Goal: Task Accomplishment & Management: Manage account settings

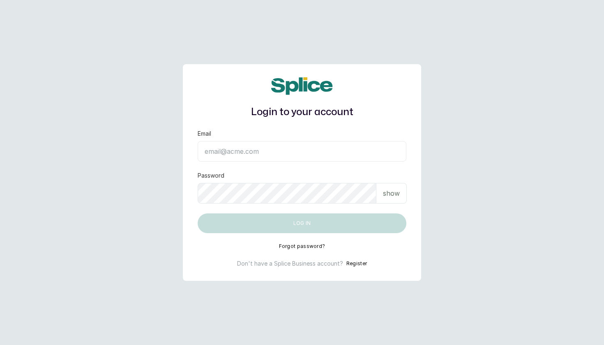
click at [325, 154] on input "Email" at bounding box center [302, 151] width 209 height 21
type input "[EMAIL_ADDRESS][DOMAIN_NAME]"
click at [302, 223] on button "Log in" at bounding box center [302, 223] width 209 height 20
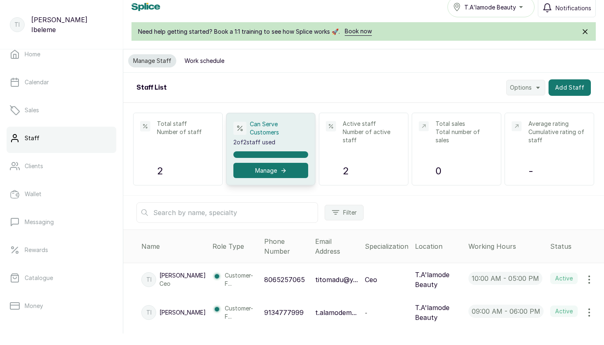
scroll to position [12, 0]
click at [590, 316] on icon "button" at bounding box center [589, 312] width 1 height 7
click at [542, 340] on span "Edit" at bounding box center [554, 335] width 79 height 10
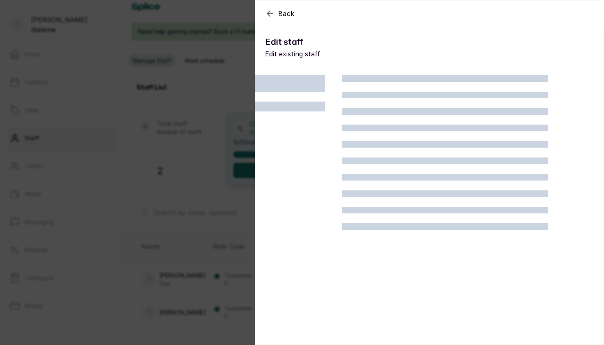
scroll to position [0, 0]
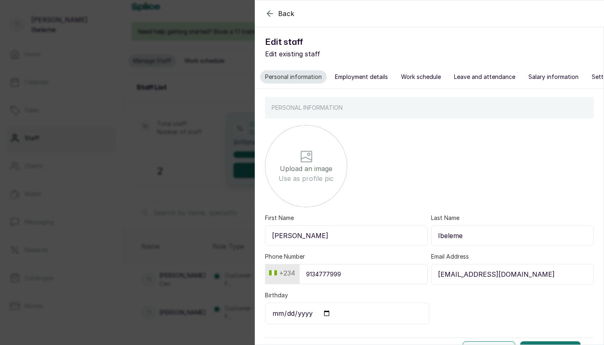
click at [304, 183] on input "file" at bounding box center [306, 159] width 329 height 82
type input "C:\fakepath\IMG_1368.JPG"
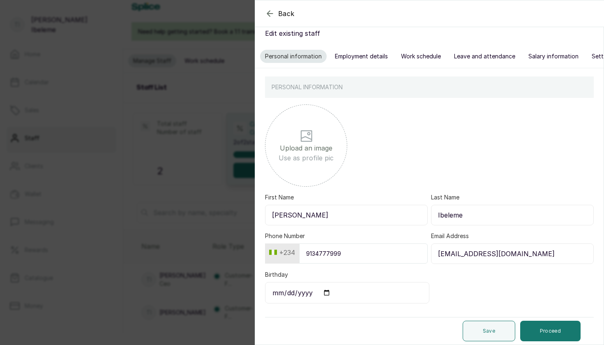
scroll to position [21, 0]
type input "T"
type input "Funmi"
type input "I"
type input "Makanjuola"
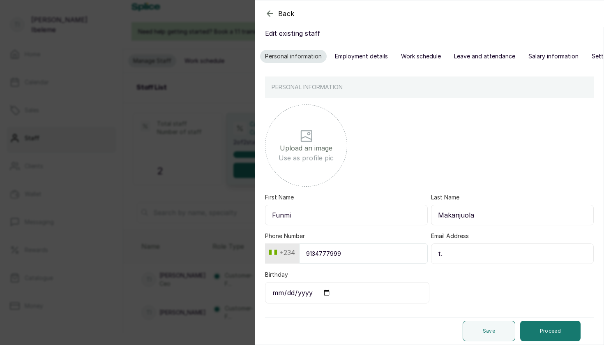
type input "t"
type input "y"
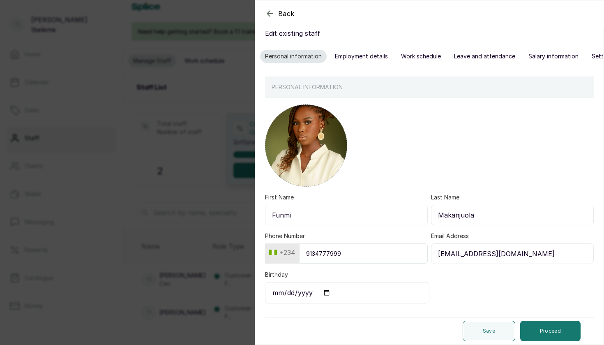
type input "[EMAIL_ADDRESS][DOMAIN_NAME]"
click at [333, 286] on input "Birthday" at bounding box center [347, 292] width 164 height 21
click at [276, 290] on input "Birthday" at bounding box center [347, 292] width 164 height 21
click at [299, 293] on input "Birthday" at bounding box center [347, 292] width 164 height 21
click at [279, 288] on input "[DATE]" at bounding box center [347, 292] width 164 height 21
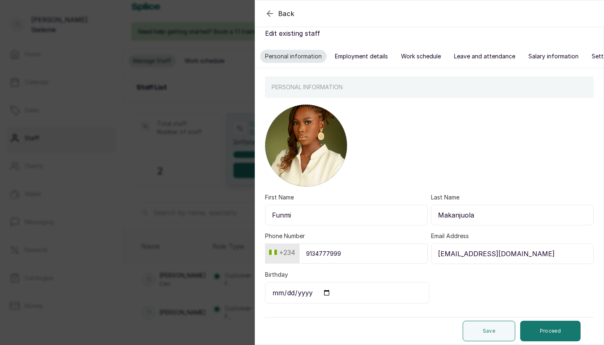
click at [290, 289] on input "[DATE]" at bounding box center [347, 292] width 164 height 21
type input "[DATE]"
click at [542, 326] on button "Proceed" at bounding box center [550, 331] width 60 height 21
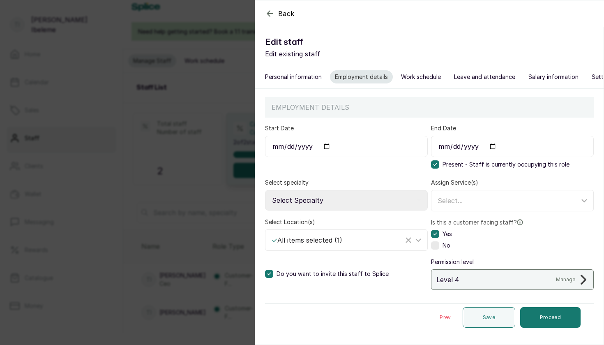
click at [278, 147] on input "Start Date" at bounding box center [346, 146] width 163 height 21
click at [289, 143] on input "Start Date" at bounding box center [346, 146] width 163 height 21
click at [309, 146] on input "Start Date" at bounding box center [346, 146] width 163 height 21
type input "0002-11-05"
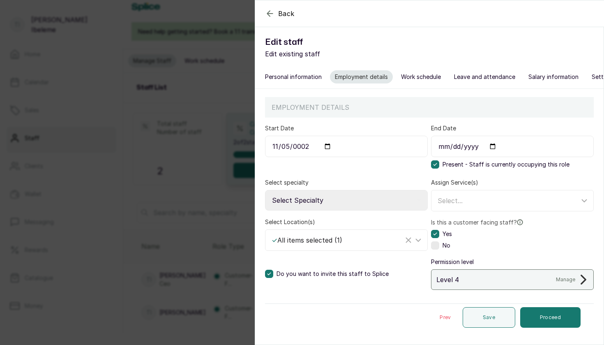
click at [309, 146] on input "0002-11-05" at bounding box center [346, 146] width 163 height 21
type input "[DATE]"
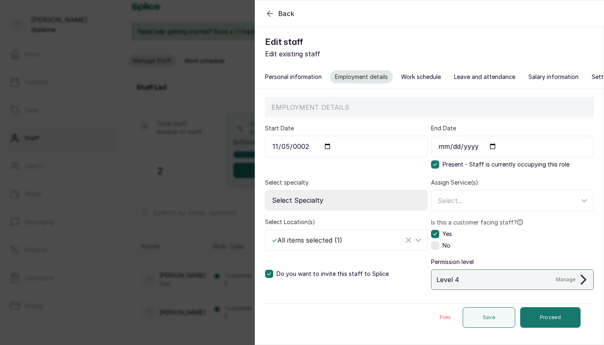
click at [410, 185] on div "Select specialty Select Specialty Accountant Admin Level 1 Admin Level 2 Aesthe…" at bounding box center [346, 194] width 163 height 33
click at [353, 201] on select "Select Specialty Accountant Admin Level 1 Admin Level 2 Aesthetic Nurse Aesthet…" at bounding box center [346, 200] width 163 height 21
select select "senior_makeup_artist"
click at [470, 197] on div "Select..." at bounding box center [509, 201] width 142 height 10
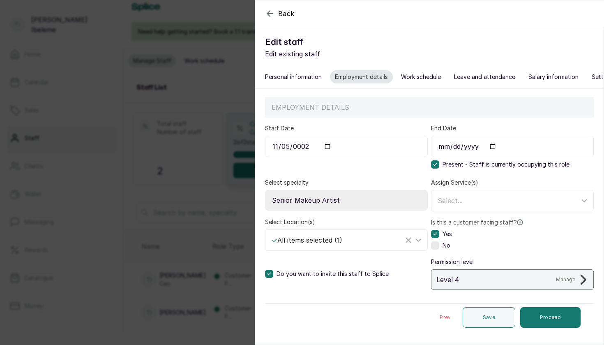
click at [493, 281] on div "Level 4 Manage" at bounding box center [512, 279] width 163 height 21
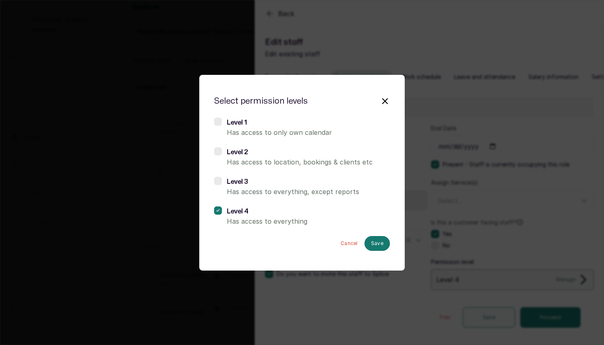
click at [218, 152] on label at bounding box center [218, 151] width 8 height 8
click at [377, 242] on button "Save" at bounding box center [377, 243] width 25 height 15
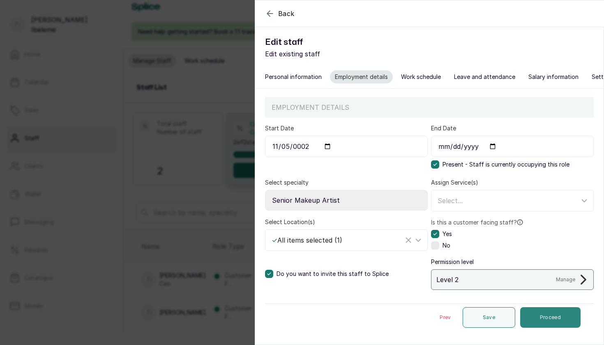
click at [552, 321] on button "Proceed" at bounding box center [550, 317] width 60 height 21
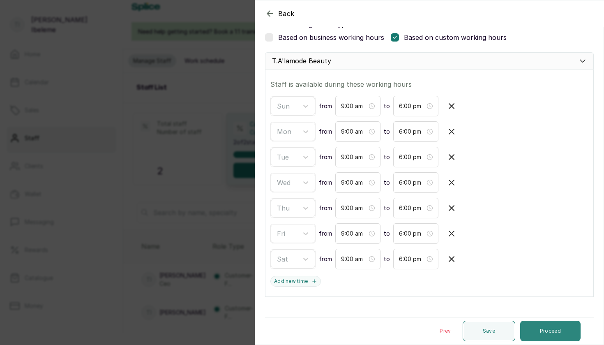
scroll to position [12, 0]
click at [554, 329] on button "Proceed" at bounding box center [550, 331] width 60 height 21
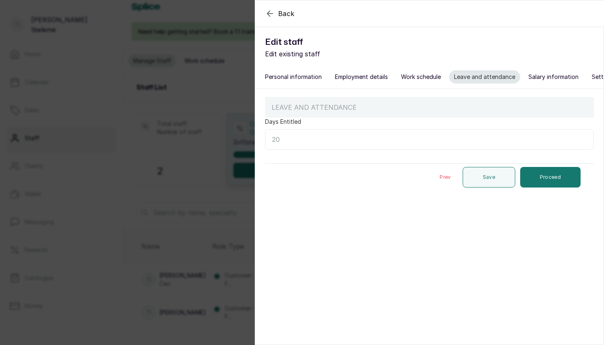
scroll to position [0, 0]
click at [351, 139] on input "Days Entitled" at bounding box center [429, 139] width 329 height 21
type input "12"
click at [549, 181] on button "Proceed" at bounding box center [550, 177] width 60 height 21
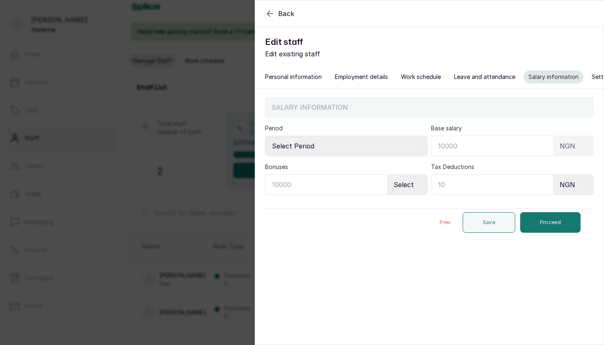
click at [484, 145] on input "text" at bounding box center [492, 146] width 122 height 21
type input "200,000"
click at [556, 223] on button "Proceed" at bounding box center [550, 222] width 60 height 21
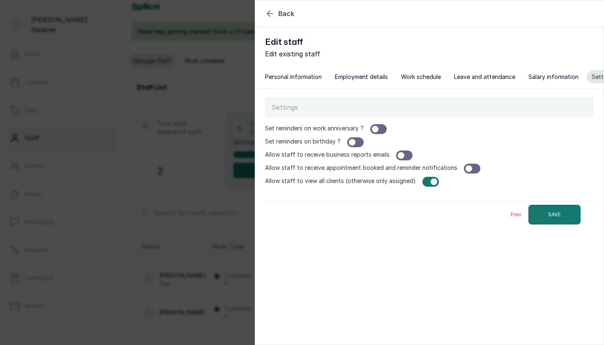
click at [382, 130] on div at bounding box center [378, 129] width 16 height 10
click at [358, 140] on div at bounding box center [355, 142] width 16 height 10
click at [475, 167] on div at bounding box center [472, 169] width 16 height 10
click at [471, 166] on div at bounding box center [472, 169] width 16 height 10
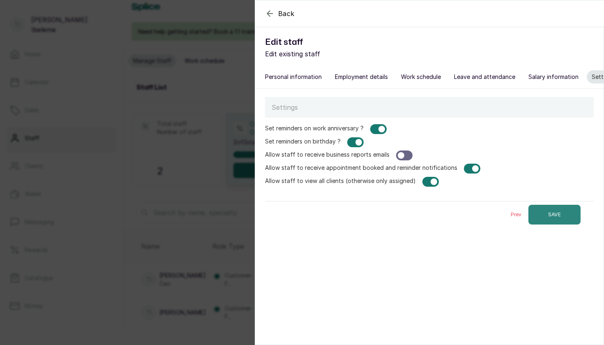
click at [565, 217] on button "SAVE" at bounding box center [555, 215] width 52 height 20
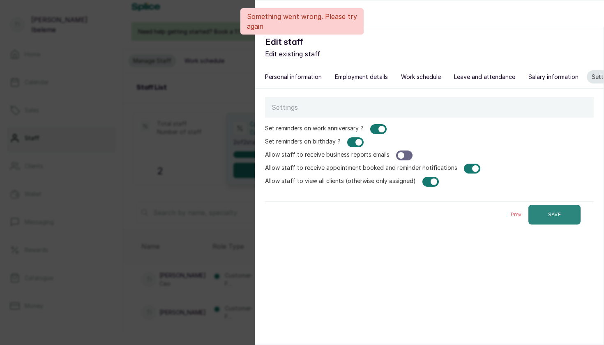
click at [565, 217] on button "SAVE" at bounding box center [555, 215] width 52 height 20
click at [561, 215] on button "SAVE" at bounding box center [555, 215] width 52 height 20
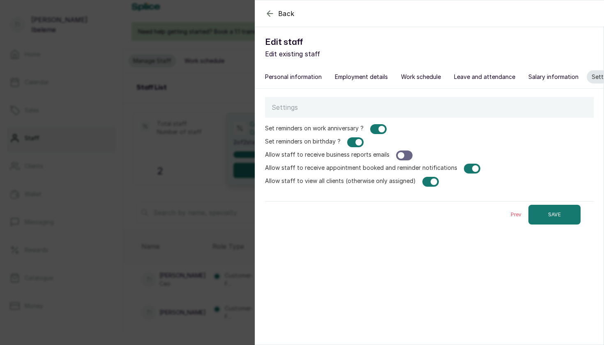
click at [239, 7] on div "Back Edit staff Edit existing staff Personal information Employment details Wor…" at bounding box center [302, 172] width 604 height 345
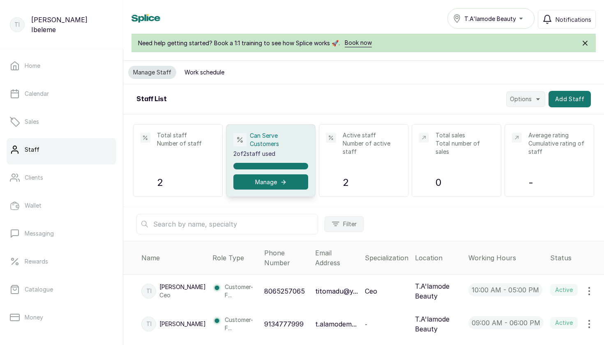
click at [518, 18] on div "T.A'lamode Beauty" at bounding box center [491, 19] width 76 height 10
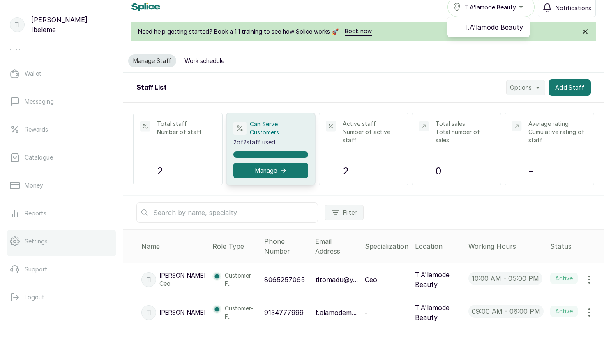
scroll to position [12, 0]
click at [48, 244] on link "Settings" at bounding box center [62, 241] width 110 height 23
